Goal: Information Seeking & Learning: Learn about a topic

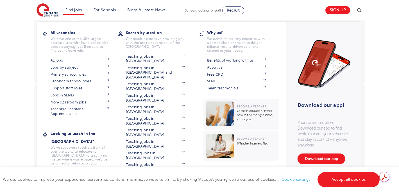
scroll to position [724, 0]
click at [78, 175] on link "Where are you relocating from?" at bounding box center [80, 179] width 59 height 9
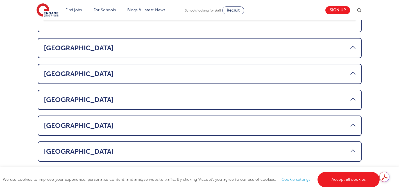
scroll to position [380, 0]
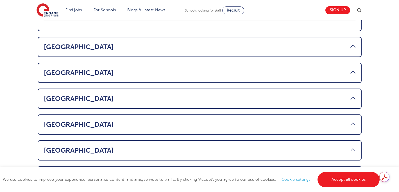
click at [57, 95] on link "USA" at bounding box center [200, 99] width 312 height 8
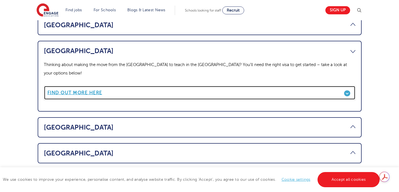
click at [63, 90] on b "Find out more here" at bounding box center [74, 92] width 55 height 5
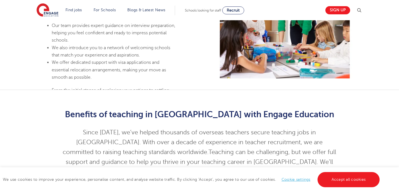
scroll to position [386, 0]
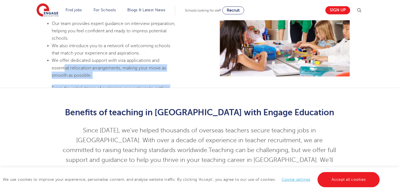
drag, startPoint x: 65, startPoint y: 43, endPoint x: 71, endPoint y: 77, distance: 34.0
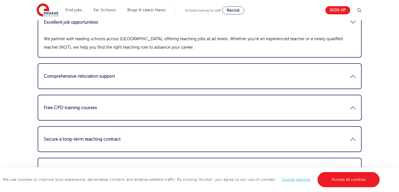
scroll to position [673, 0]
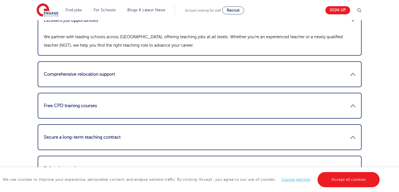
click at [71, 99] on link "Free CPD training courses" at bounding box center [200, 105] width 312 height 13
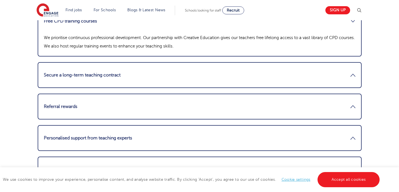
scroll to position [737, 0]
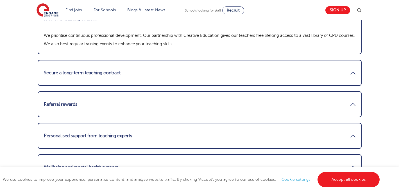
click at [71, 97] on link "Referral rewards" at bounding box center [200, 103] width 312 height 13
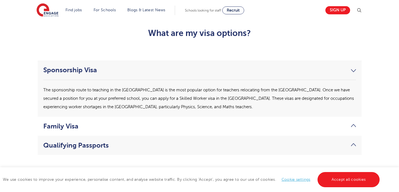
scroll to position [1341, 0]
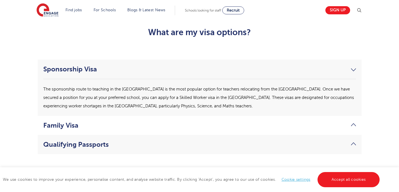
click at [65, 140] on link "Qualifying Passports" at bounding box center [199, 144] width 313 height 8
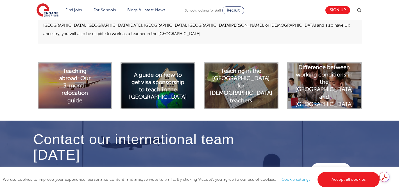
scroll to position [1457, 0]
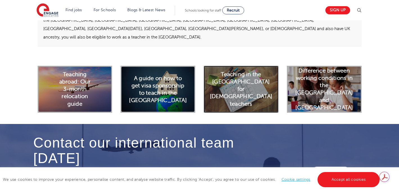
click at [231, 71] on h2 "Teaching in the UK for American teachers" at bounding box center [241, 89] width 63 height 37
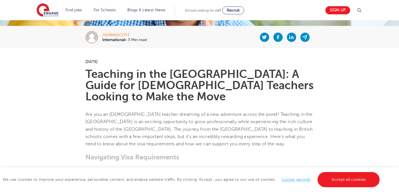
scroll to position [108, 0]
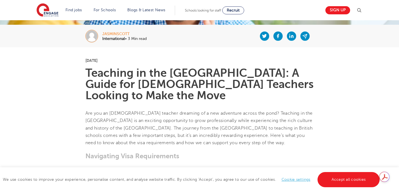
click at [289, 181] on link "Cookie settings" at bounding box center [296, 179] width 29 height 4
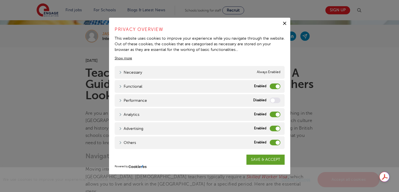
click at [285, 25] on icon "button" at bounding box center [285, 24] width 6 height 6
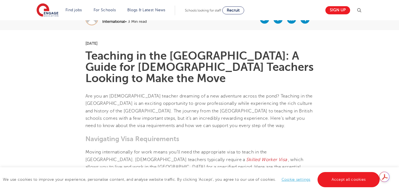
scroll to position [0, 0]
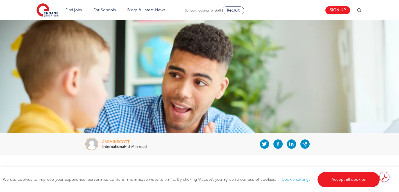
click at [360, 7] on div at bounding box center [359, 9] width 7 height 7
click at [360, 8] on img at bounding box center [359, 10] width 7 height 7
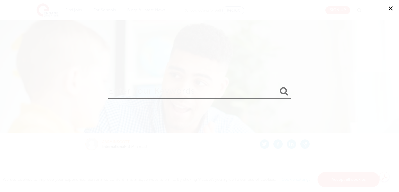
click at [176, 94] on input "search" at bounding box center [199, 90] width 183 height 18
type input "certification"
click at [277, 86] on button "submit" at bounding box center [283, 91] width 13 height 10
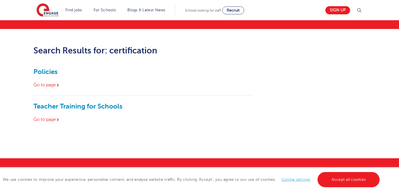
scroll to position [45, 0]
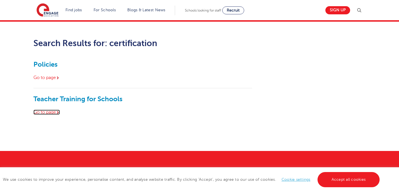
click at [56, 113] on link "Go to page" at bounding box center [46, 112] width 26 height 5
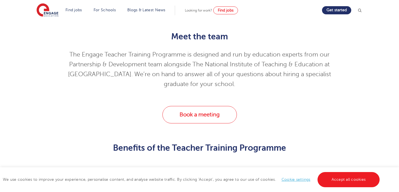
scroll to position [559, 0]
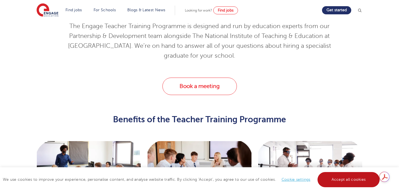
click at [336, 181] on link "Accept all cookies" at bounding box center [348, 179] width 62 height 15
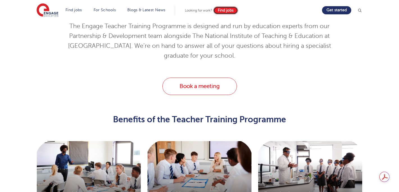
click at [220, 14] on link "Find jobs" at bounding box center [225, 10] width 25 height 8
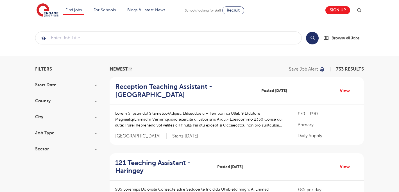
click at [92, 101] on h3 "County" at bounding box center [66, 101] width 62 height 4
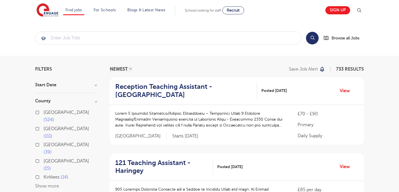
click at [52, 183] on button "Show more" at bounding box center [47, 185] width 24 height 5
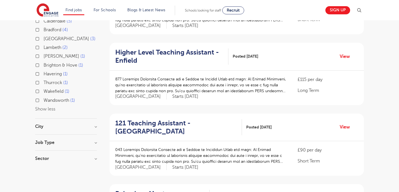
scroll to position [183, 0]
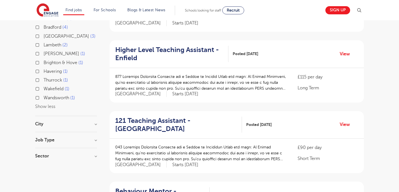
click at [59, 99] on section "Start Date September 88 November 7 October 3 Show more County London 524 Hertfo…" at bounding box center [66, 31] width 62 height 265
click at [52, 138] on h3 "Job Type" at bounding box center [66, 140] width 62 height 4
click at [47, 149] on input "Long Term 47" at bounding box center [46, 151] width 4 height 4
checkbox input "true"
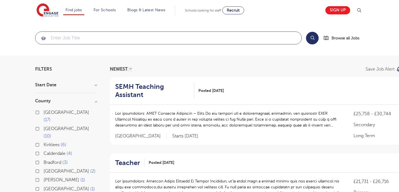
click at [128, 39] on input "search" at bounding box center [168, 38] width 266 height 12
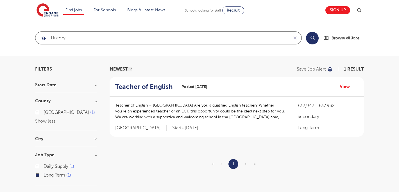
type input "history"
click button "Submit" at bounding box center [0, 0] width 0 height 0
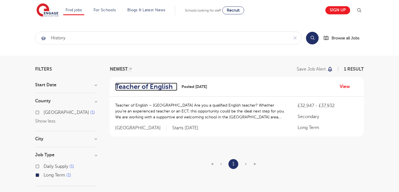
click at [151, 88] on h2 "Teacher of English" at bounding box center [144, 87] width 58 height 8
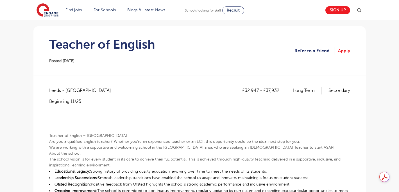
scroll to position [30, 0]
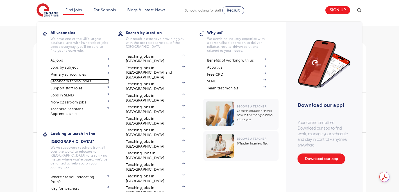
click at [76, 81] on link "Secondary school roles" at bounding box center [80, 81] width 59 height 4
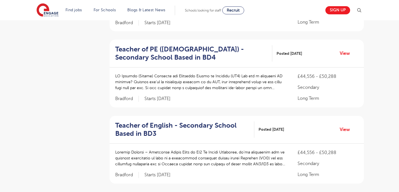
scroll to position [403, 0]
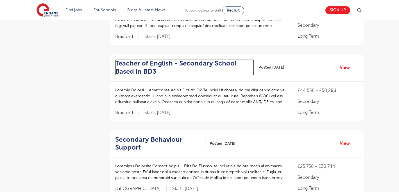
click at [223, 66] on h2 "Teacher of English - Secondary School Based in BD3" at bounding box center [182, 67] width 135 height 16
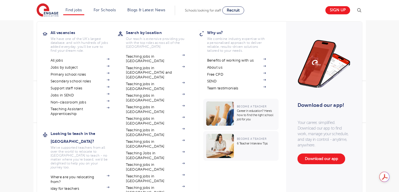
scroll to position [371, 0]
click at [75, 175] on link "Where are you relocating from?" at bounding box center [80, 179] width 59 height 9
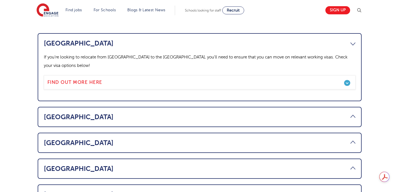
scroll to position [311, 0]
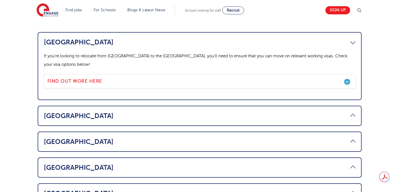
click at [72, 164] on link "[GEOGRAPHIC_DATA]" at bounding box center [200, 168] width 312 height 8
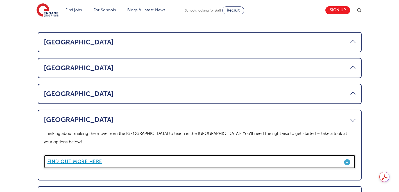
click at [74, 155] on link "Find out more here" at bounding box center [200, 162] width 312 height 14
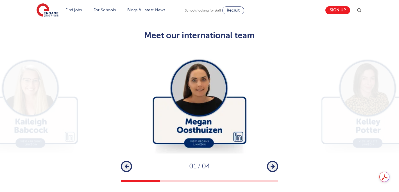
scroll to position [913, 0]
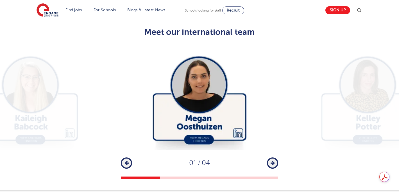
click at [273, 160] on icon "button" at bounding box center [273, 162] width 4 height 5
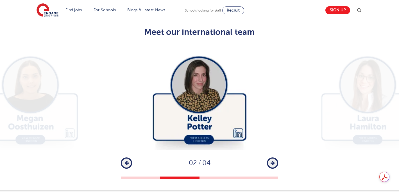
click at [273, 160] on icon "button" at bounding box center [273, 162] width 4 height 5
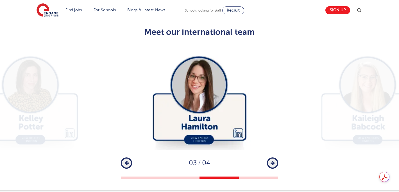
click at [273, 160] on icon "button" at bounding box center [273, 162] width 4 height 5
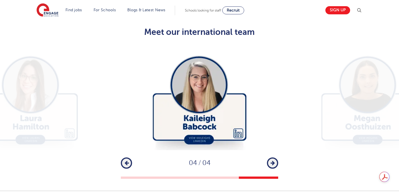
click at [273, 160] on icon "button" at bounding box center [273, 162] width 4 height 5
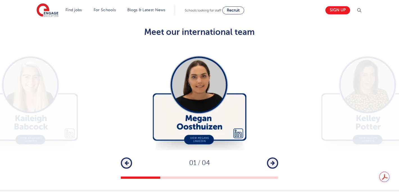
click at [273, 160] on icon "button" at bounding box center [273, 162] width 4 height 5
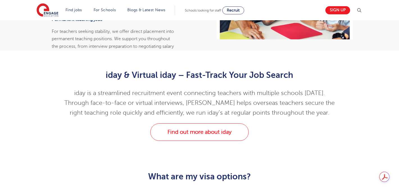
scroll to position [1194, 0]
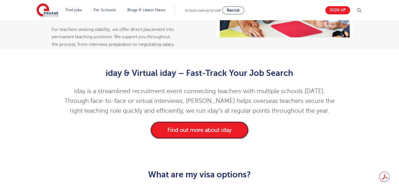
click at [213, 121] on link "Find out more about iday" at bounding box center [199, 129] width 98 height 17
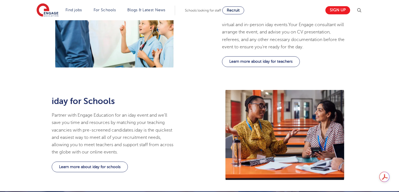
scroll to position [332, 0]
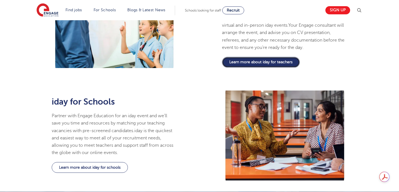
click at [248, 63] on link "Learn more about iday for teachers" at bounding box center [261, 62] width 78 height 11
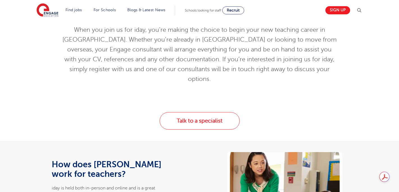
scroll to position [176, 0]
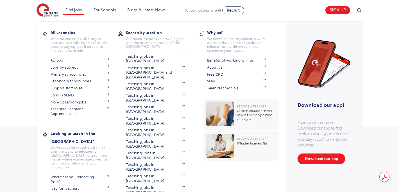
scroll to position [187, 0]
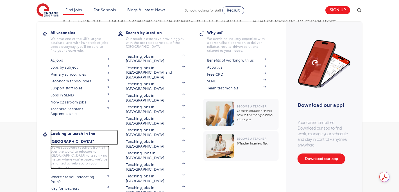
click at [92, 134] on h3 "Looking to teach in the [GEOGRAPHIC_DATA]?" at bounding box center [84, 138] width 67 height 16
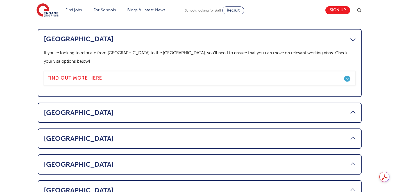
scroll to position [318, 0]
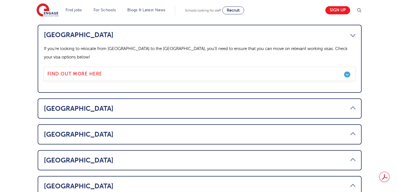
click at [49, 156] on link "[GEOGRAPHIC_DATA]" at bounding box center [200, 160] width 312 height 8
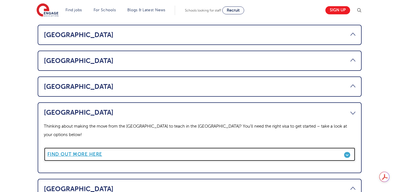
click at [62, 152] on b "Find out more here" at bounding box center [74, 154] width 55 height 5
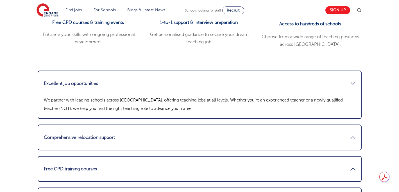
scroll to position [614, 0]
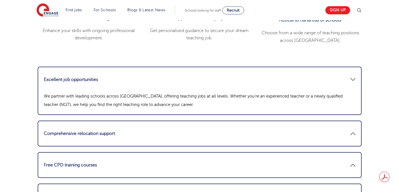
click at [203, 127] on link "Comprehensive relocation support" at bounding box center [200, 133] width 312 height 13
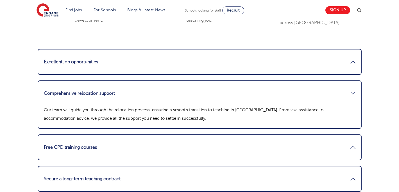
scroll to position [633, 0]
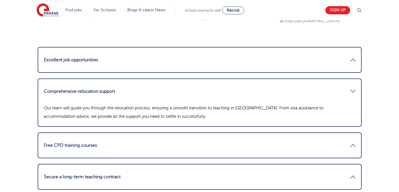
click at [199, 139] on link "Free CPD training courses" at bounding box center [200, 145] width 312 height 13
